Goal: Browse casually: Explore the website without a specific task or goal

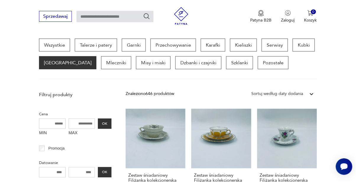
click at [77, 152] on div "Promocja" at bounding box center [75, 149] width 72 height 8
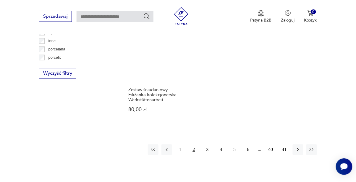
scroll to position [796, 0]
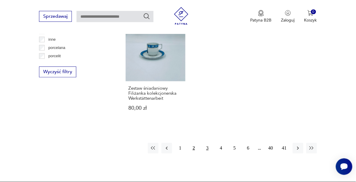
click at [207, 153] on button "3" at bounding box center [207, 148] width 11 height 11
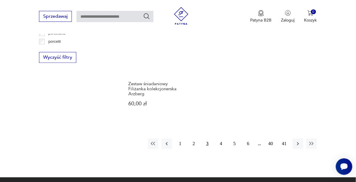
scroll to position [812, 0]
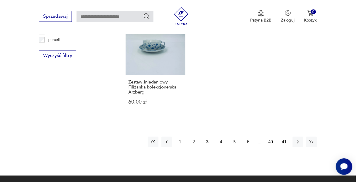
click at [223, 138] on button "4" at bounding box center [221, 142] width 11 height 11
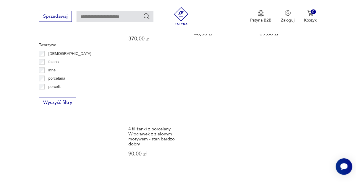
scroll to position [766, 0]
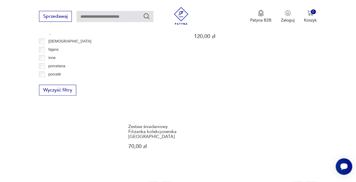
scroll to position [778, 0]
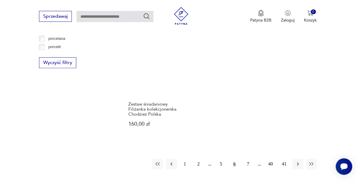
scroll to position [808, 0]
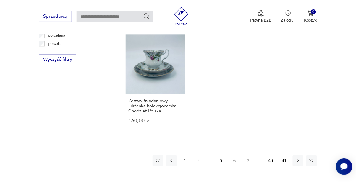
click at [252, 156] on button "7" at bounding box center [248, 161] width 11 height 11
click at [248, 156] on button "8" at bounding box center [248, 161] width 11 height 11
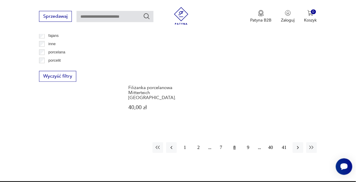
scroll to position [791, 0]
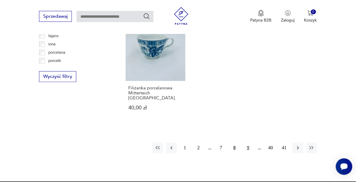
click at [248, 143] on button "9" at bounding box center [248, 148] width 11 height 11
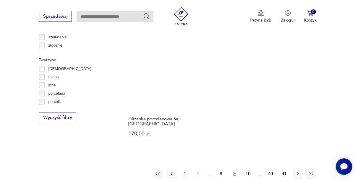
scroll to position [750, 0]
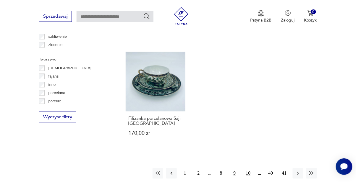
click at [248, 174] on button "10" at bounding box center [248, 174] width 11 height 11
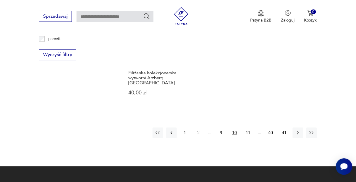
scroll to position [814, 0]
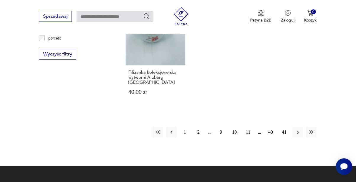
click at [247, 127] on button "11" at bounding box center [248, 132] width 11 height 11
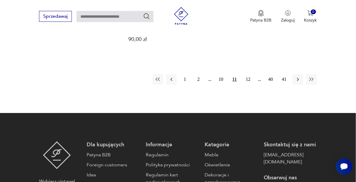
scroll to position [862, 0]
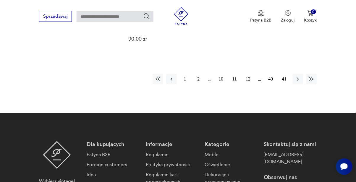
click at [248, 82] on button "12" at bounding box center [248, 79] width 11 height 11
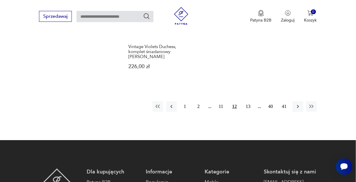
scroll to position [859, 0]
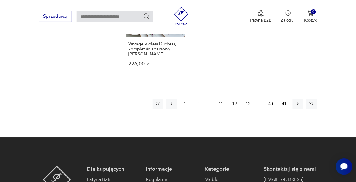
click at [250, 105] on button "13" at bounding box center [248, 104] width 11 height 11
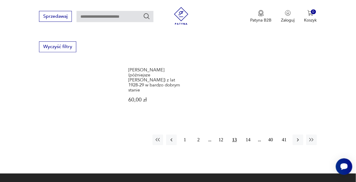
scroll to position [824, 0]
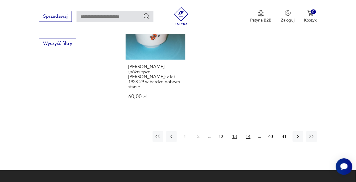
click at [250, 132] on button "14" at bounding box center [248, 137] width 11 height 11
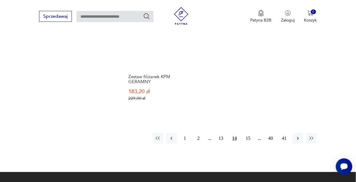
scroll to position [854, 0]
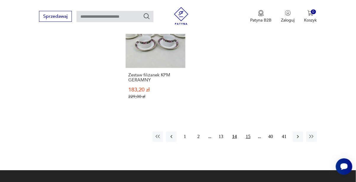
click at [249, 132] on button "15" at bounding box center [248, 137] width 11 height 11
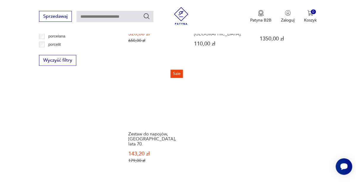
scroll to position [808, 0]
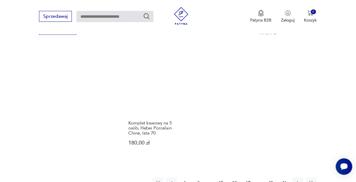
scroll to position [839, 0]
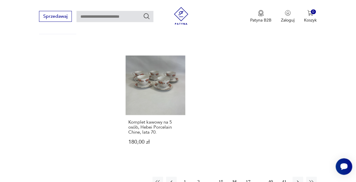
click at [249, 177] on button "17" at bounding box center [248, 182] width 11 height 11
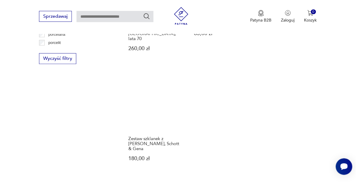
scroll to position [809, 0]
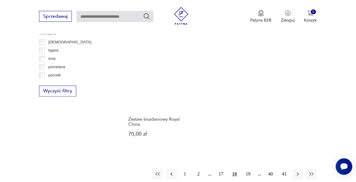
scroll to position [779, 0]
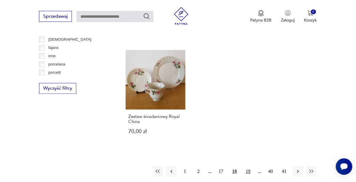
click at [248, 166] on button "19" at bounding box center [248, 171] width 11 height 11
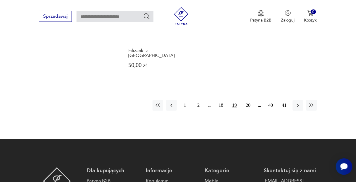
scroll to position [844, 0]
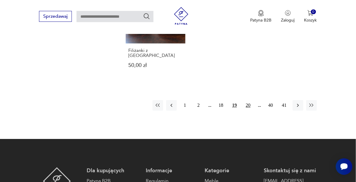
click at [248, 100] on button "20" at bounding box center [248, 105] width 11 height 11
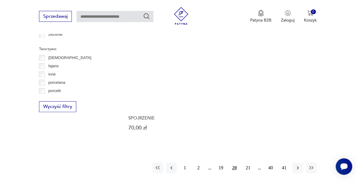
scroll to position [765, 0]
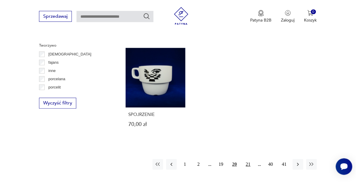
click at [248, 159] on button "21" at bounding box center [248, 164] width 11 height 11
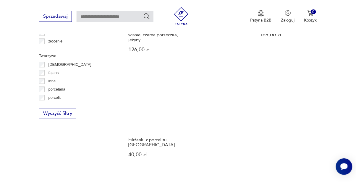
scroll to position [755, 0]
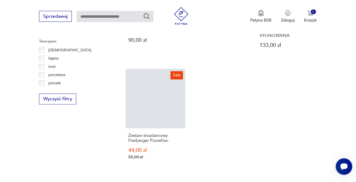
scroll to position [769, 0]
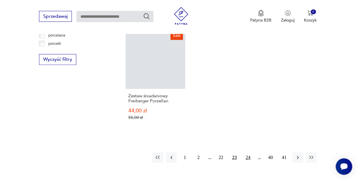
scroll to position [809, 0]
click at [248, 152] on button "24" at bounding box center [248, 157] width 11 height 11
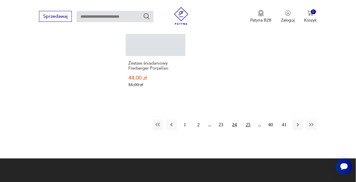
scroll to position [841, 0]
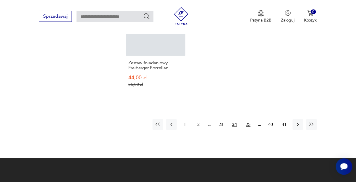
click at [252, 119] on button "25" at bounding box center [248, 124] width 11 height 11
click at [249, 119] on button "26" at bounding box center [248, 124] width 11 height 11
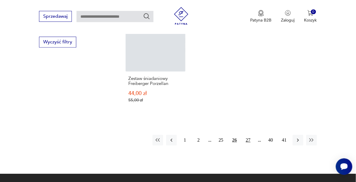
scroll to position [827, 0]
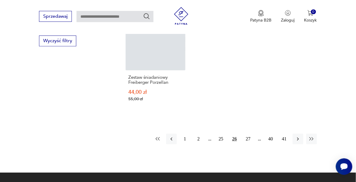
click at [160, 134] on button "button" at bounding box center [158, 139] width 11 height 11
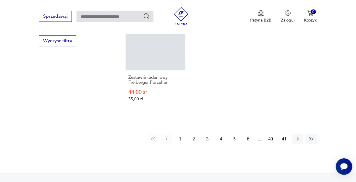
click at [283, 134] on button "41" at bounding box center [284, 139] width 11 height 11
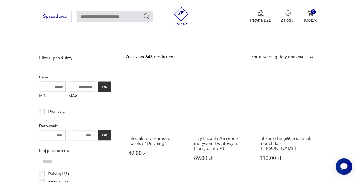
scroll to position [194, 0]
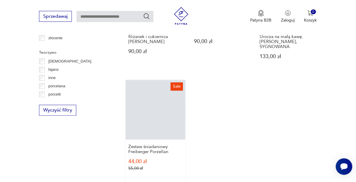
click at [153, 104] on link "Sale Zestaw śniadaniowy Freiberger Porzellan 44,00 zł 55,00 zł" at bounding box center [156, 131] width 60 height 103
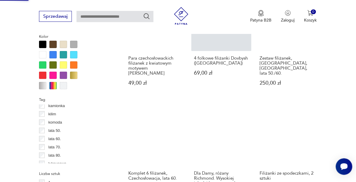
scroll to position [0, 0]
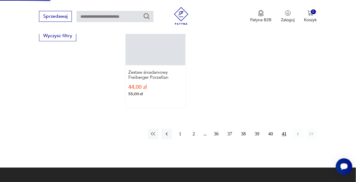
scroll to position [832, 0]
click at [270, 129] on button "40" at bounding box center [270, 134] width 11 height 11
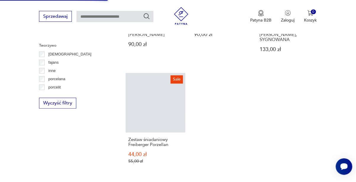
scroll to position [844, 0]
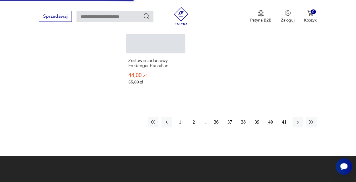
click at [216, 117] on button "36" at bounding box center [216, 122] width 11 height 11
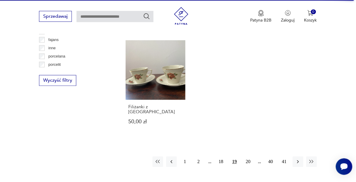
scroll to position [788, 0]
click at [221, 156] on button "18" at bounding box center [221, 161] width 11 height 11
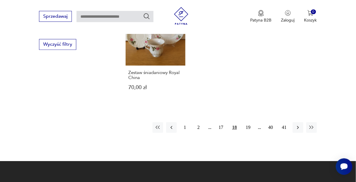
scroll to position [824, 0]
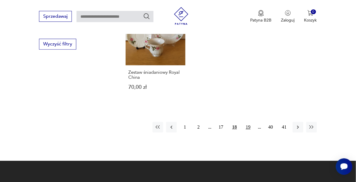
click at [250, 122] on button "19" at bounding box center [248, 127] width 11 height 11
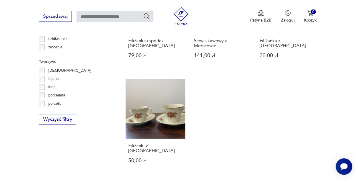
scroll to position [751, 0]
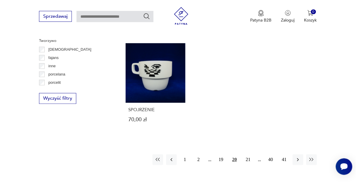
scroll to position [773, 0]
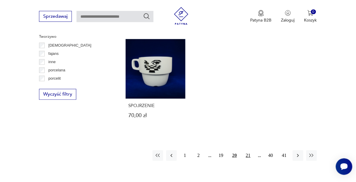
click at [251, 150] on button "21" at bounding box center [248, 155] width 11 height 11
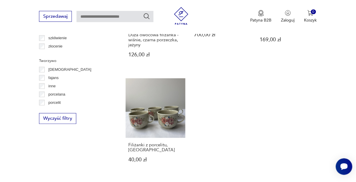
scroll to position [749, 0]
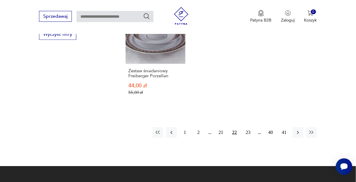
scroll to position [834, 0]
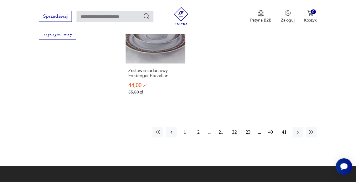
click at [250, 127] on button "23" at bounding box center [248, 132] width 11 height 11
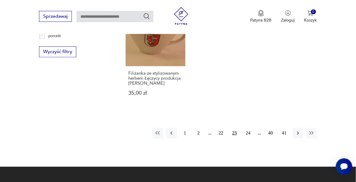
scroll to position [818, 0]
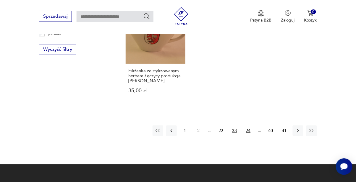
click at [249, 126] on button "24" at bounding box center [248, 131] width 11 height 11
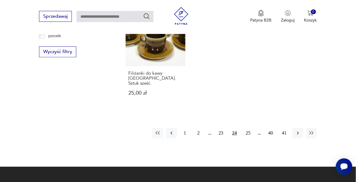
scroll to position [818, 0]
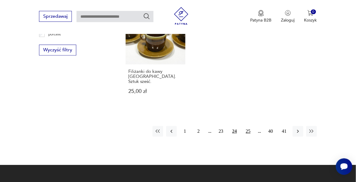
click at [251, 126] on button "25" at bounding box center [248, 131] width 11 height 11
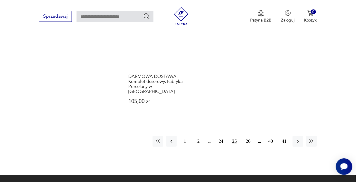
scroll to position [843, 0]
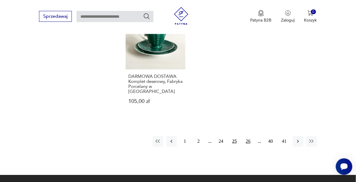
click at [251, 136] on button "26" at bounding box center [248, 141] width 11 height 11
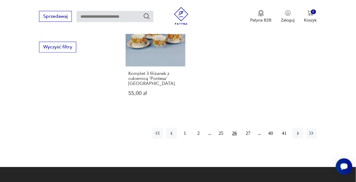
scroll to position [821, 0]
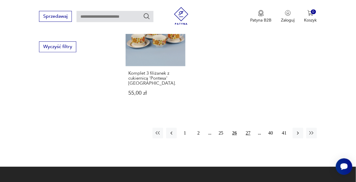
click at [249, 128] on button "27" at bounding box center [248, 133] width 11 height 11
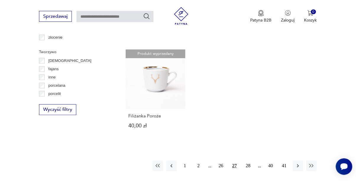
scroll to position [759, 0]
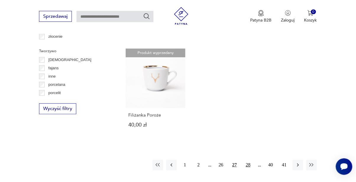
click at [249, 160] on button "28" at bounding box center [248, 165] width 11 height 11
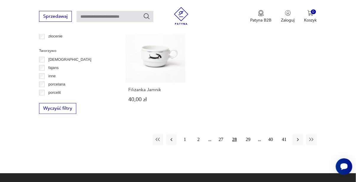
scroll to position [761, 0]
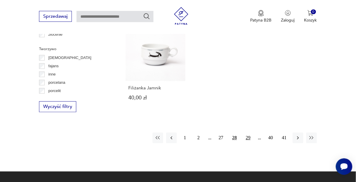
click at [251, 139] on button "29" at bounding box center [248, 138] width 11 height 11
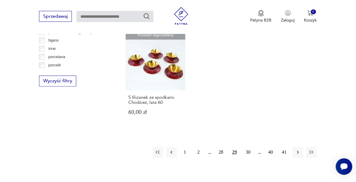
scroll to position [788, 0]
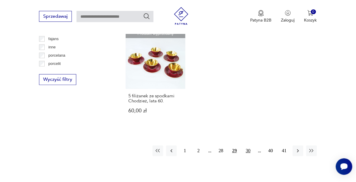
click at [251, 146] on button "30" at bounding box center [248, 151] width 11 height 11
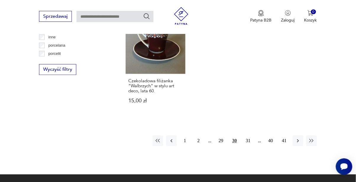
scroll to position [799, 0]
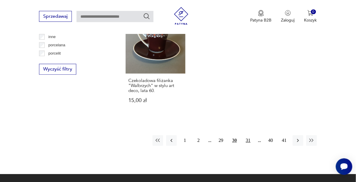
click at [246, 138] on button "31" at bounding box center [248, 140] width 11 height 11
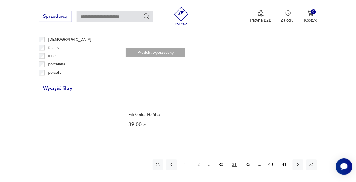
scroll to position [780, 0]
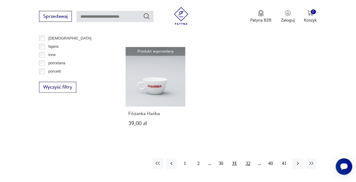
click at [248, 158] on button "32" at bounding box center [248, 163] width 11 height 11
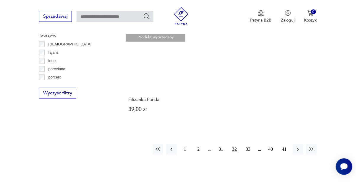
scroll to position [775, 0]
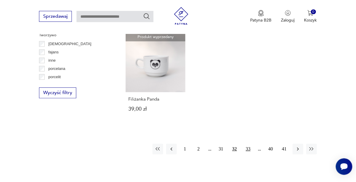
click at [246, 146] on button "33" at bounding box center [248, 149] width 11 height 11
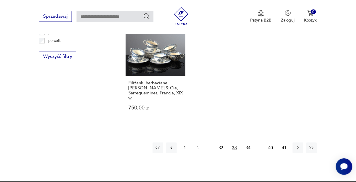
scroll to position [815, 0]
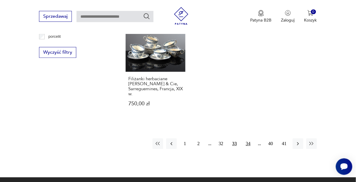
click at [247, 139] on button "34" at bounding box center [248, 144] width 11 height 11
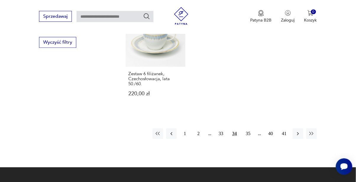
scroll to position [826, 0]
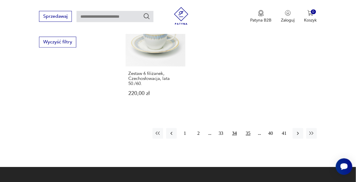
click at [248, 128] on button "35" at bounding box center [248, 133] width 11 height 11
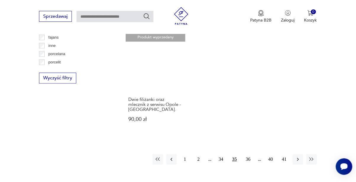
scroll to position [794, 0]
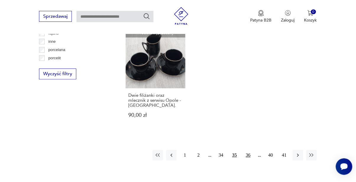
click at [247, 150] on button "36" at bounding box center [248, 155] width 11 height 11
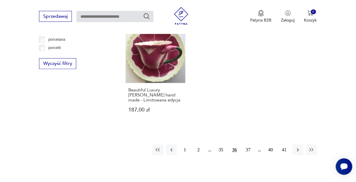
scroll to position [805, 0]
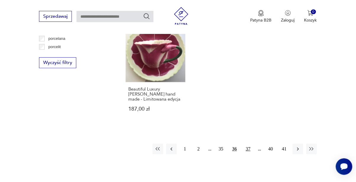
click at [250, 151] on button "37" at bounding box center [248, 149] width 11 height 11
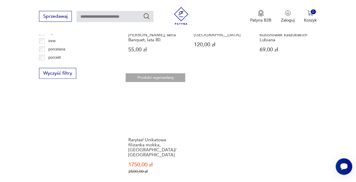
scroll to position [794, 0]
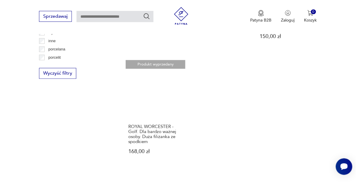
scroll to position [800, 0]
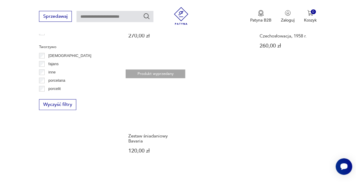
scroll to position [765, 0]
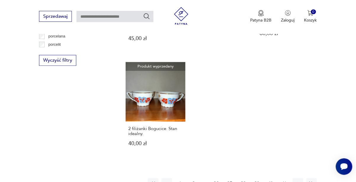
scroll to position [808, 0]
click at [284, 178] on button "41" at bounding box center [284, 183] width 11 height 11
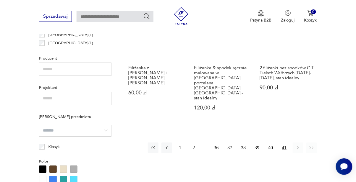
scroll to position [376, 0]
